Goal: Transaction & Acquisition: Purchase product/service

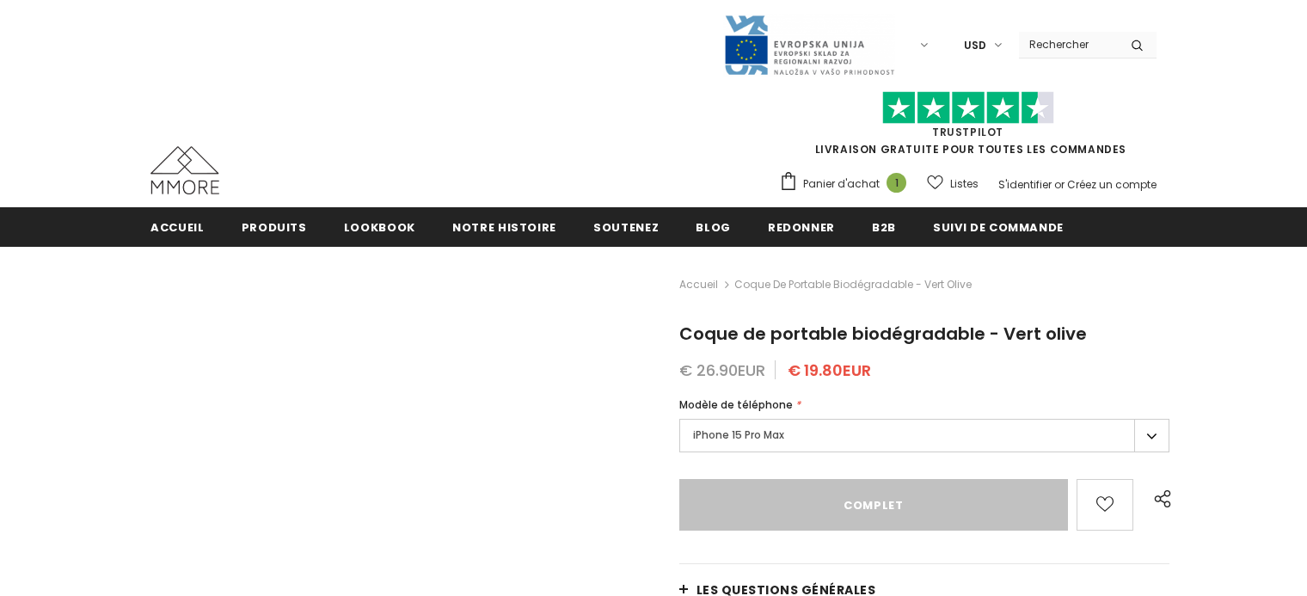
type input "Sold Out"
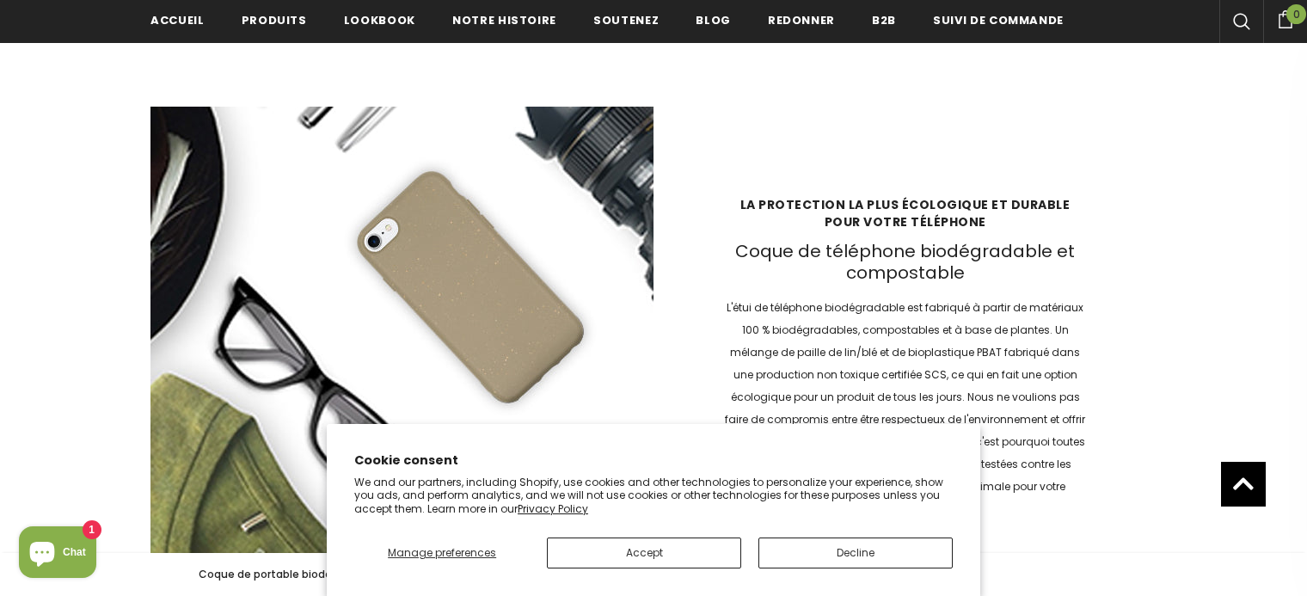
scroll to position [2383, 0]
